Goal: Task Accomplishment & Management: Manage account settings

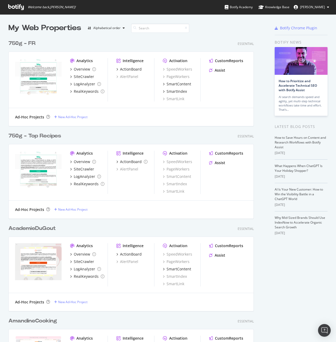
scroll to position [338, 328]
click at [22, 44] on div "750g - FR" at bounding box center [21, 44] width 27 height 8
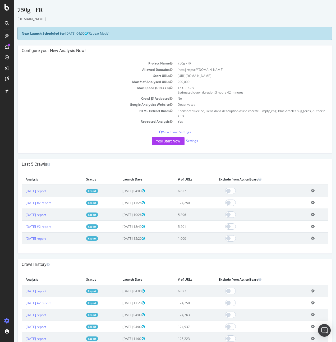
click at [329, 154] on div "750g - FR [DOMAIN_NAME] × × Next Launch Scheduled for: [DATE] 04:00 (Repeat Mod…" at bounding box center [175, 286] width 322 height 562
click at [192, 142] on link "Settings" at bounding box center [192, 140] width 12 height 4
click at [44, 189] on link "[DATE] report" at bounding box center [36, 191] width 20 height 4
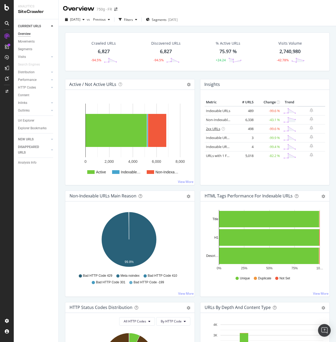
click at [212, 129] on link "2xx URLs" at bounding box center [213, 128] width 14 height 5
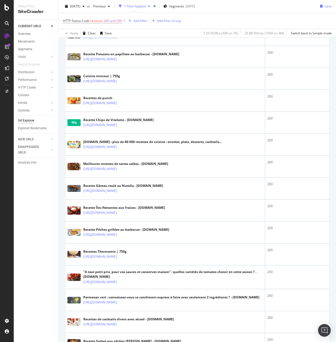
scroll to position [999, 0]
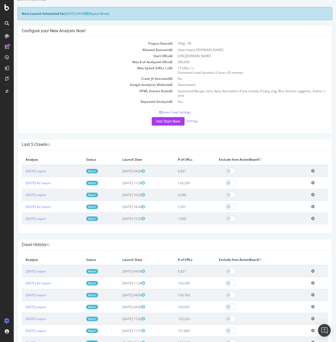
scroll to position [11, 0]
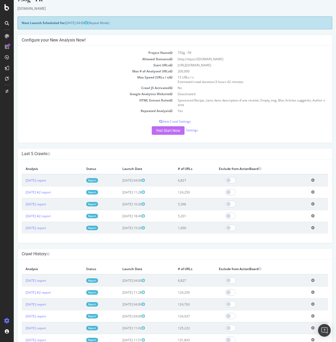
click at [170, 130] on button "Yes! Start Now" at bounding box center [168, 130] width 33 height 8
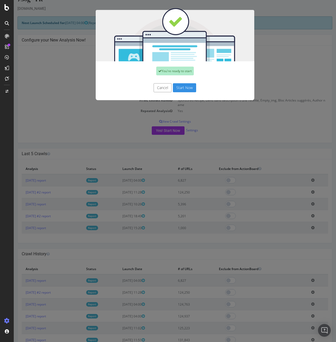
click at [188, 84] on button "Start Now" at bounding box center [184, 87] width 23 height 9
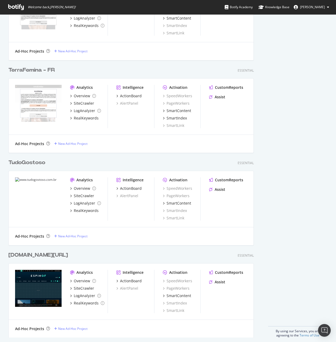
scroll to position [1371, 0]
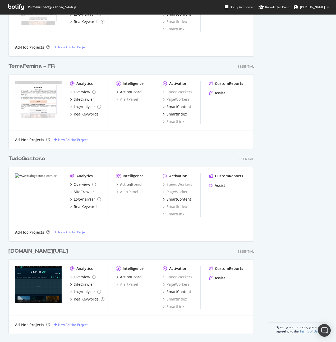
click at [27, 157] on div "TudoGostoso" at bounding box center [26, 159] width 37 height 8
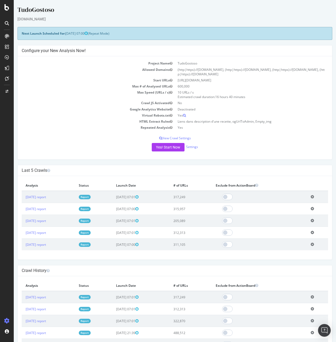
click at [328, 175] on div "TudoGostoso [DOMAIN_NAME] × × Next Launch Scheduled for: [DATE] 07:00 (Repeat M…" at bounding box center [175, 277] width 322 height 545
click at [172, 137] on p "View Crawl Settings" at bounding box center [175, 138] width 306 height 4
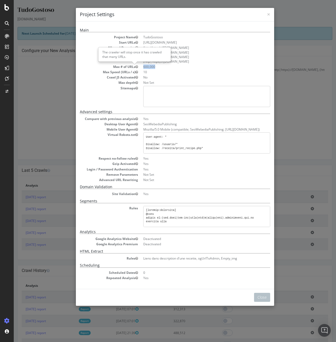
drag, startPoint x: 160, startPoint y: 67, endPoint x: 134, endPoint y: 67, distance: 25.6
click at [134, 67] on dl "Project Name TudoGostoso Start URLs [URL][DOMAIN_NAME] Allowed Domains (http|ht…" at bounding box center [175, 71] width 190 height 72
click at [178, 67] on dd "600,000" at bounding box center [206, 66] width 127 height 4
click at [287, 117] on div "× Close Project Settings Main Project Name TudoGostoso Start URLs [URL][DOMAIN_…" at bounding box center [175, 171] width 322 height 342
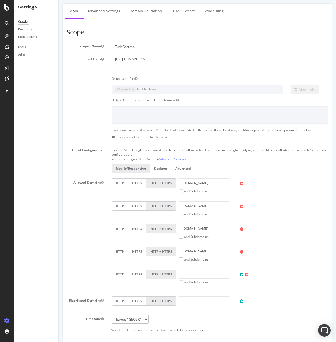
scroll to position [157, 0]
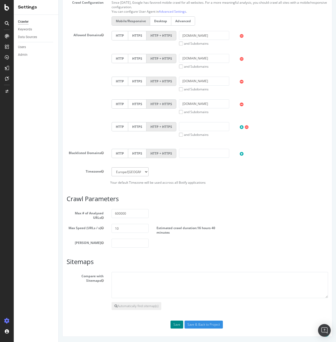
click at [176, 325] on button "Save" at bounding box center [176, 324] width 13 height 8
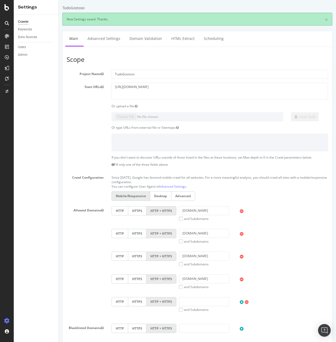
scroll to position [0, 0]
click at [108, 39] on link "Advanced Settings" at bounding box center [103, 38] width 41 height 15
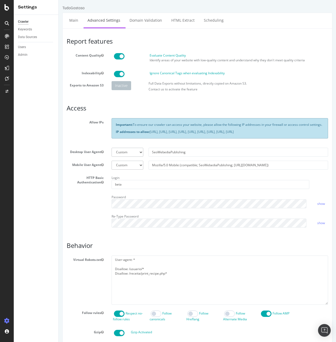
scroll to position [134, 0]
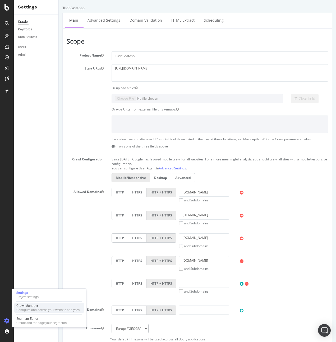
click at [33, 308] on div "Configure and access your website analyses" at bounding box center [47, 310] width 63 height 4
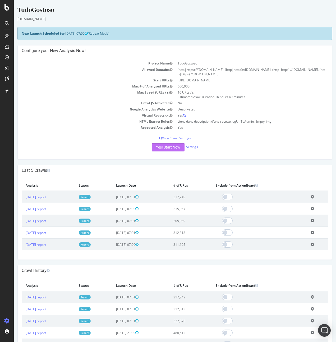
click at [167, 147] on button "Yes! Start Now" at bounding box center [168, 147] width 33 height 8
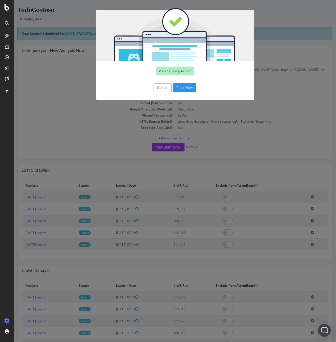
click at [157, 86] on button "Cancel" at bounding box center [162, 87] width 18 height 9
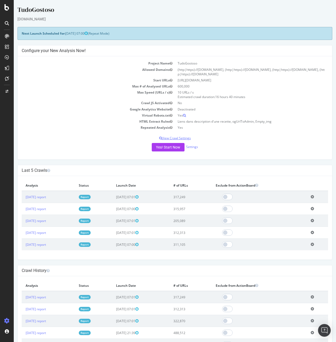
click at [181, 139] on p "View Crawl Settings" at bounding box center [175, 138] width 306 height 4
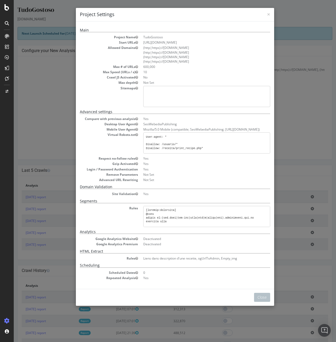
click at [314, 143] on div "× Close Project Settings Main Project Name TudoGostoso Start URLs [URL][DOMAIN_…" at bounding box center [175, 171] width 322 height 342
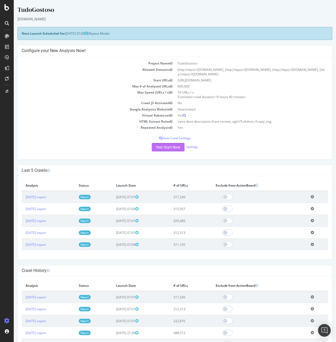
click at [172, 148] on button "Yes! Start Now" at bounding box center [168, 147] width 33 height 8
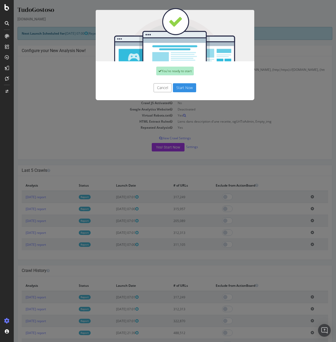
click at [187, 87] on button "Start Now" at bounding box center [184, 87] width 23 height 9
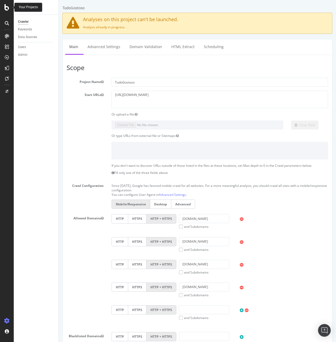
click at [8, 5] on icon at bounding box center [6, 7] width 5 height 6
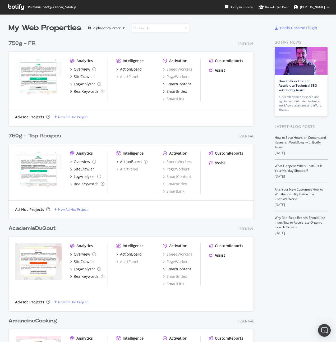
scroll to position [338, 328]
